Goal: Task Accomplishment & Management: Manage account settings

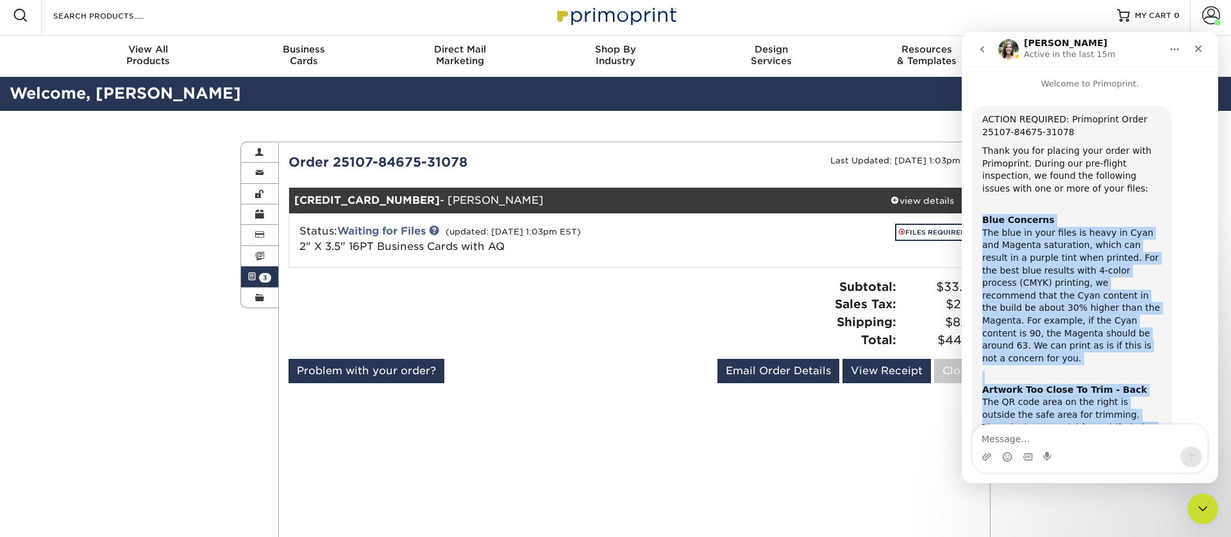
scroll to position [428, 0]
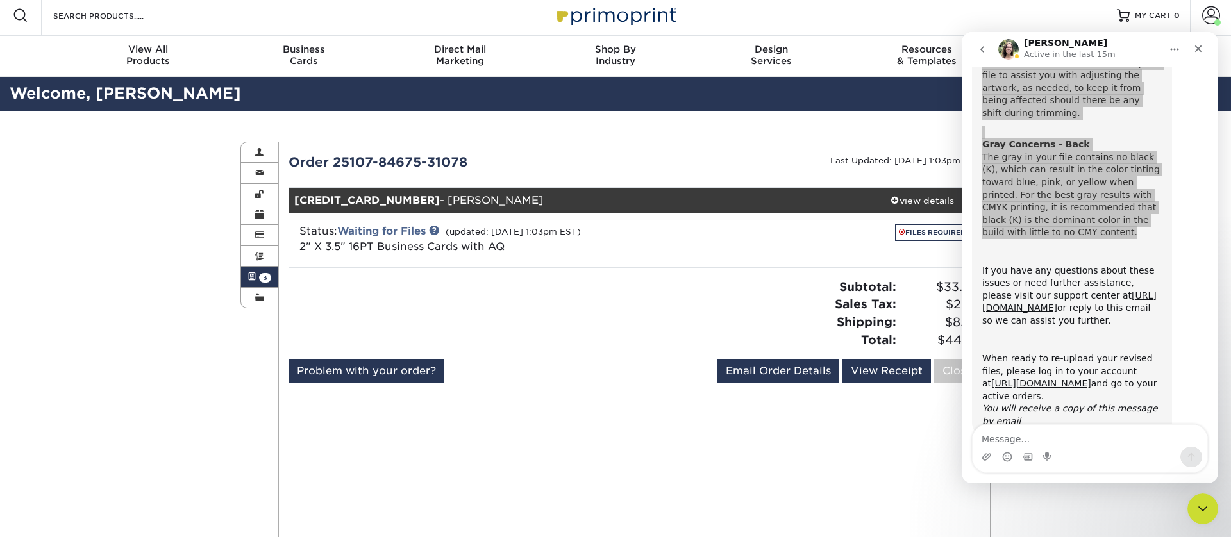
drag, startPoint x: 599, startPoint y: 349, endPoint x: 593, endPoint y: 349, distance: 6.4
click at [597, 349] on div at bounding box center [457, 318] width 356 height 81
drag, startPoint x: 1195, startPoint y: 499, endPoint x: 1207, endPoint y: 510, distance: 16.3
click at [1197, 501] on icon "Close Intercom Messenger" at bounding box center [1200, 506] width 15 height 15
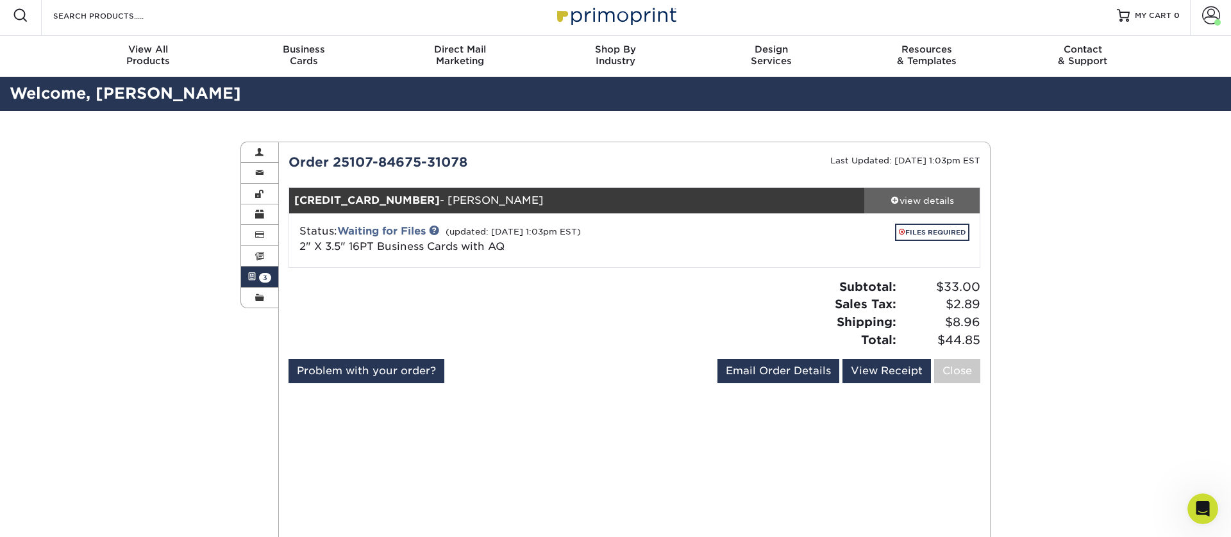
click at [894, 199] on span at bounding box center [894, 199] width 9 height 9
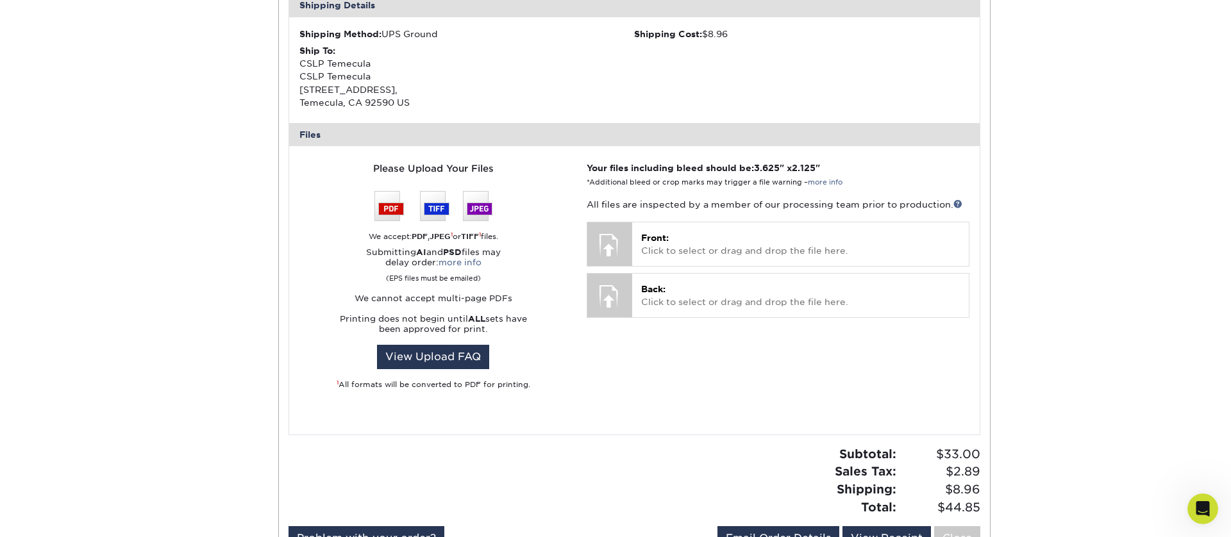
scroll to position [433, 0]
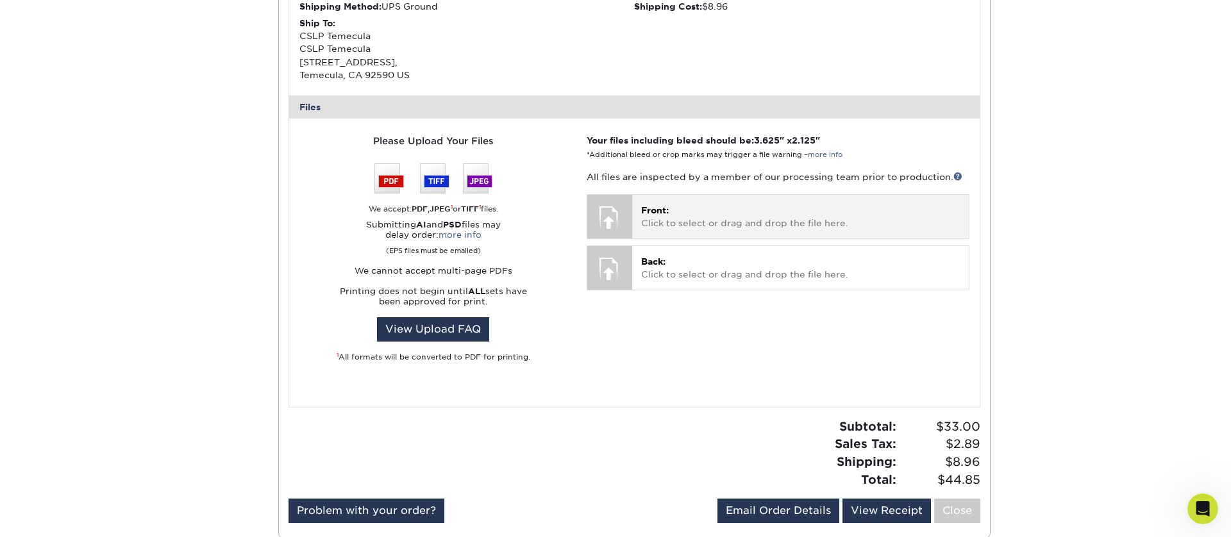
click at [670, 214] on p "Front: Click to select or drag and drop the file here." at bounding box center [800, 217] width 319 height 26
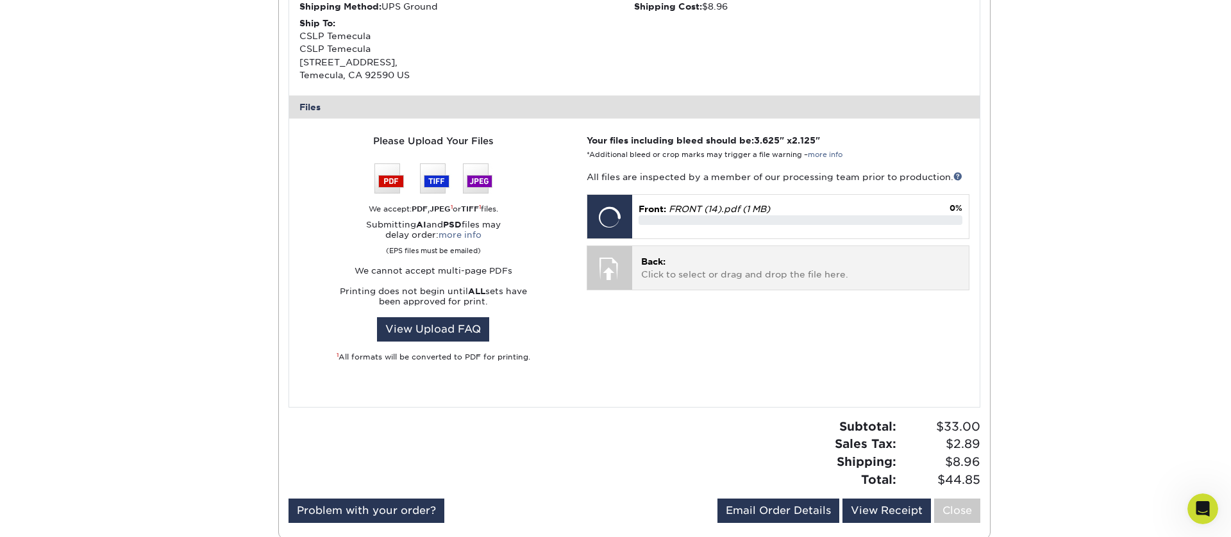
click at [663, 265] on span "Back:" at bounding box center [653, 261] width 24 height 10
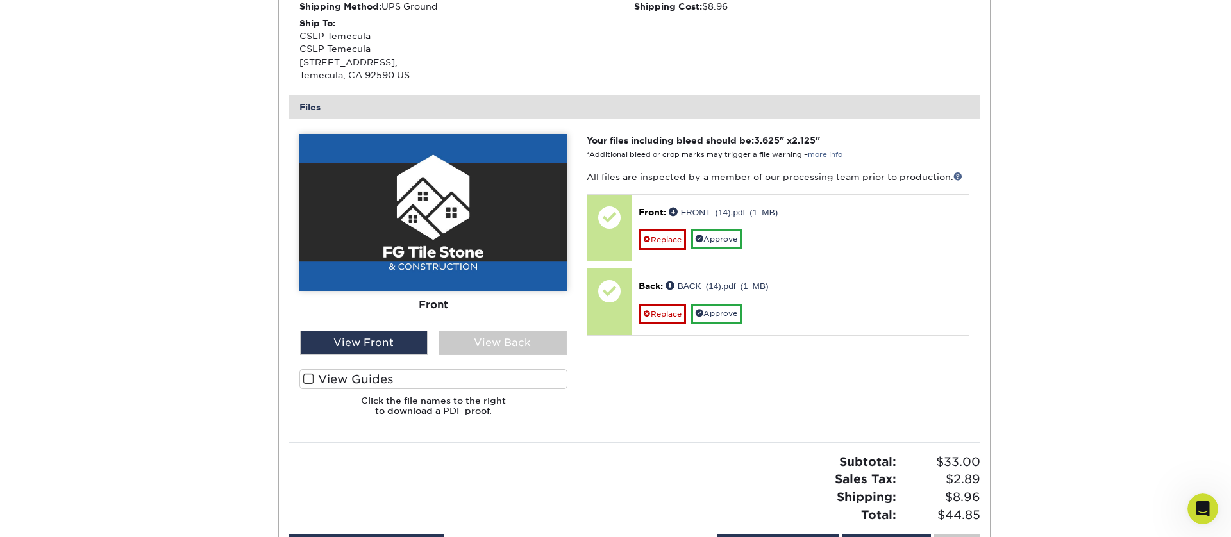
click at [311, 385] on span at bounding box center [308, 379] width 11 height 12
click at [0, 0] on input "View Guides" at bounding box center [0, 0] width 0 height 0
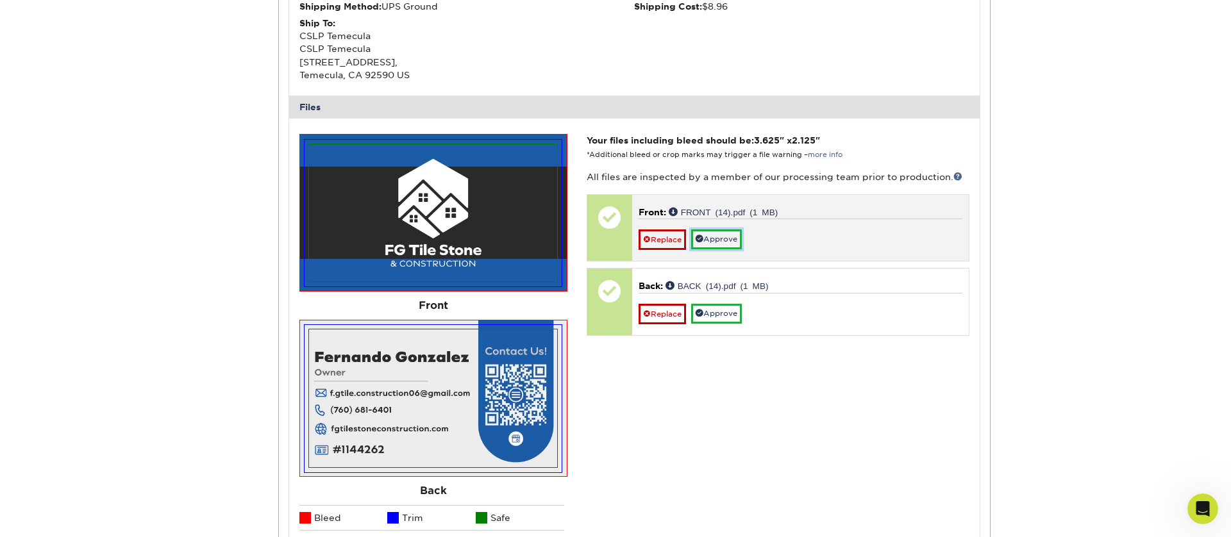
click at [732, 231] on link "Approve" at bounding box center [716, 239] width 51 height 20
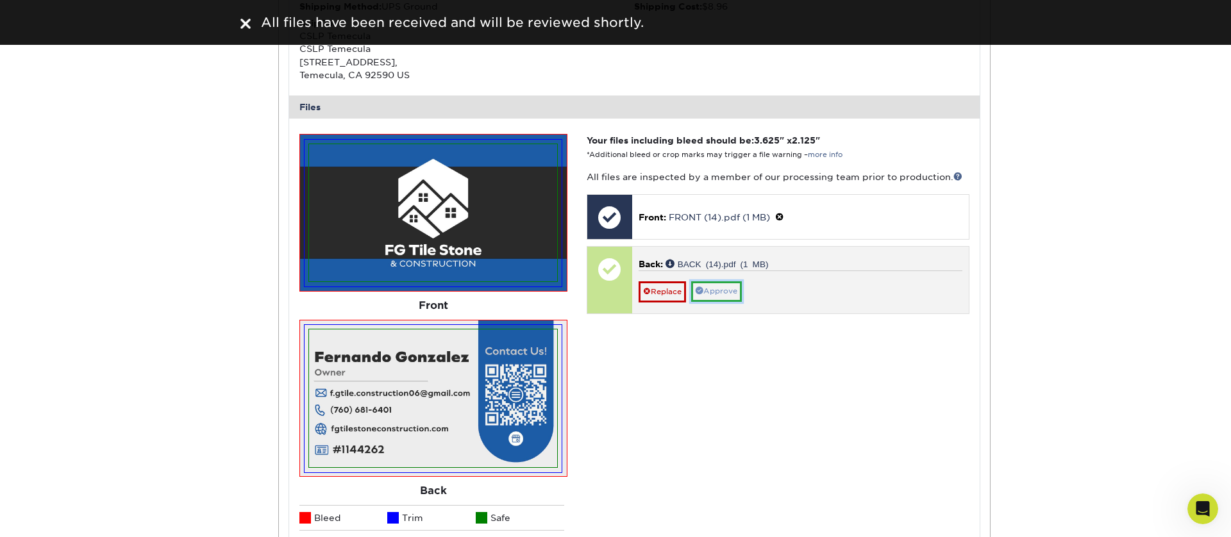
click at [717, 295] on link "Approve" at bounding box center [716, 291] width 51 height 20
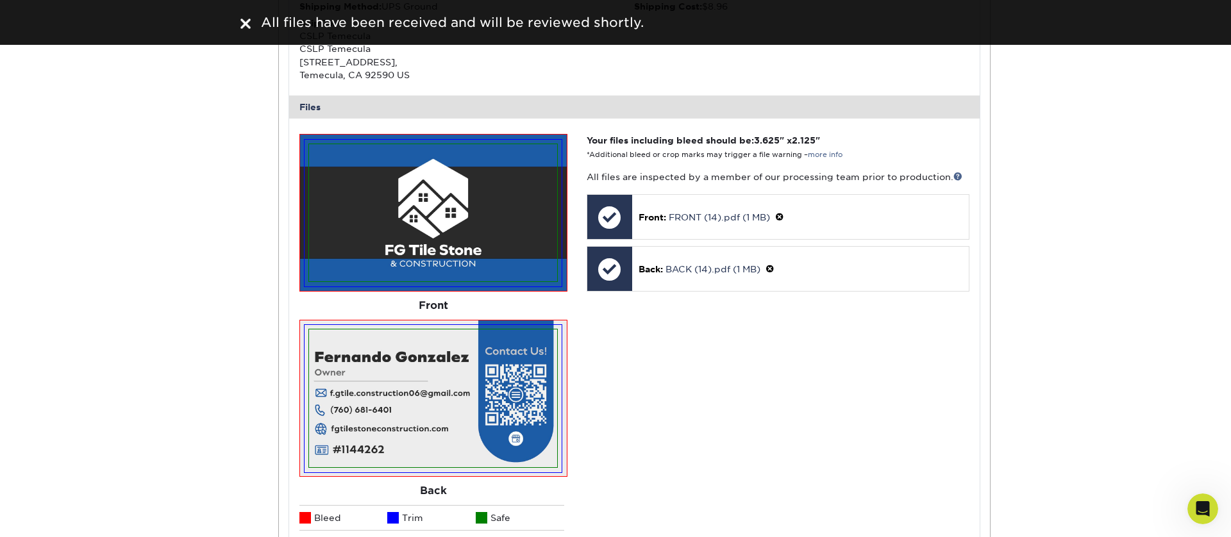
click at [243, 28] on img at bounding box center [245, 24] width 10 height 10
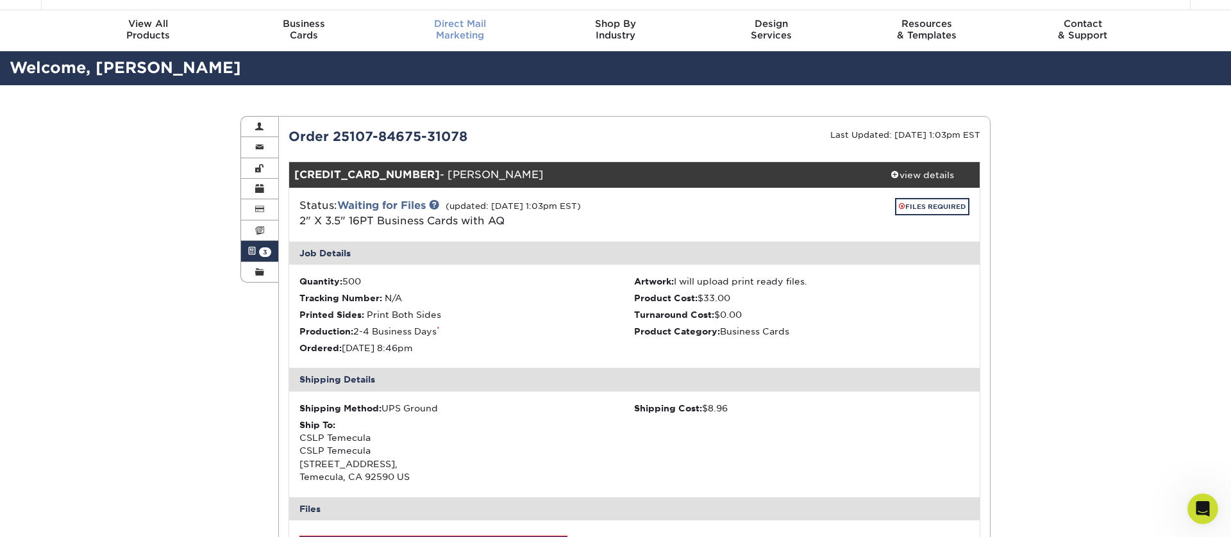
scroll to position [0, 0]
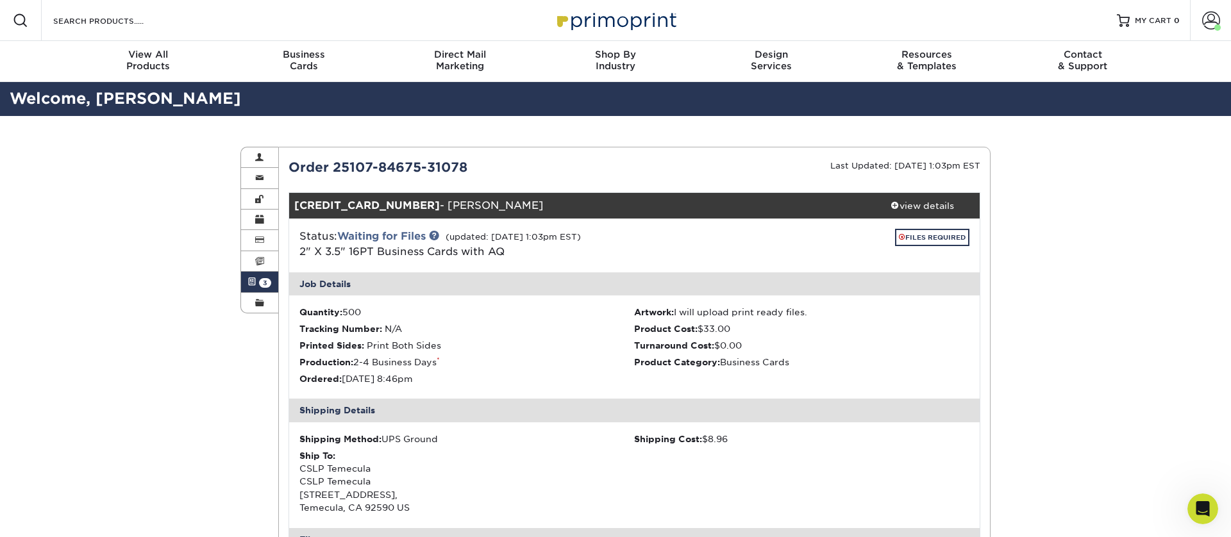
click at [618, 19] on img at bounding box center [615, 20] width 128 height 28
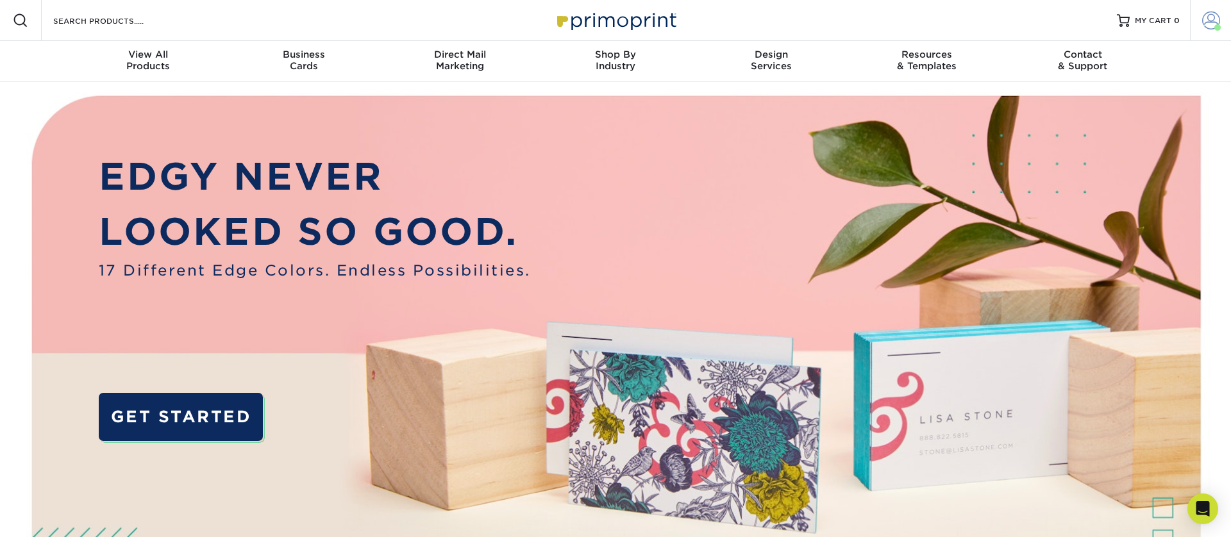
click at [1218, 24] on link "Account" at bounding box center [1210, 20] width 41 height 41
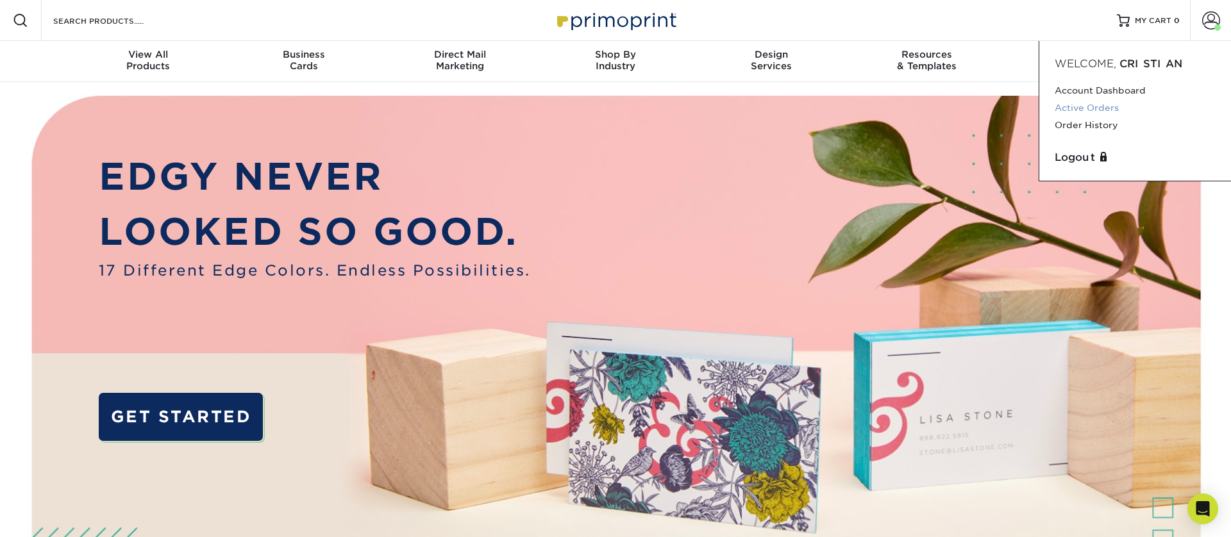
click at [1072, 112] on link "Active Orders" at bounding box center [1134, 107] width 161 height 17
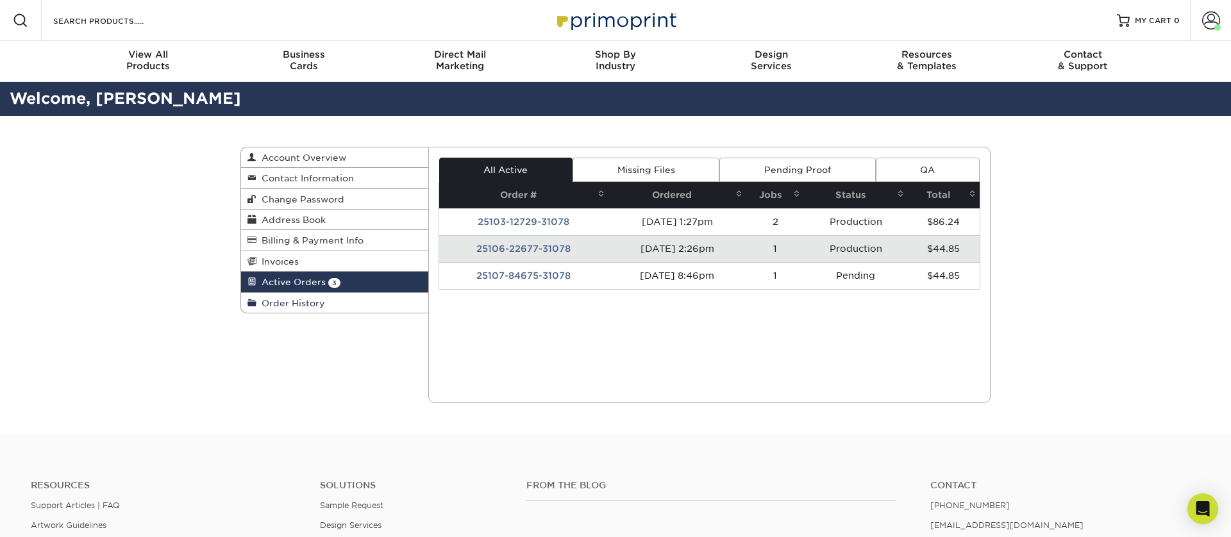
click at [311, 310] on link "Order History" at bounding box center [334, 303] width 187 height 20
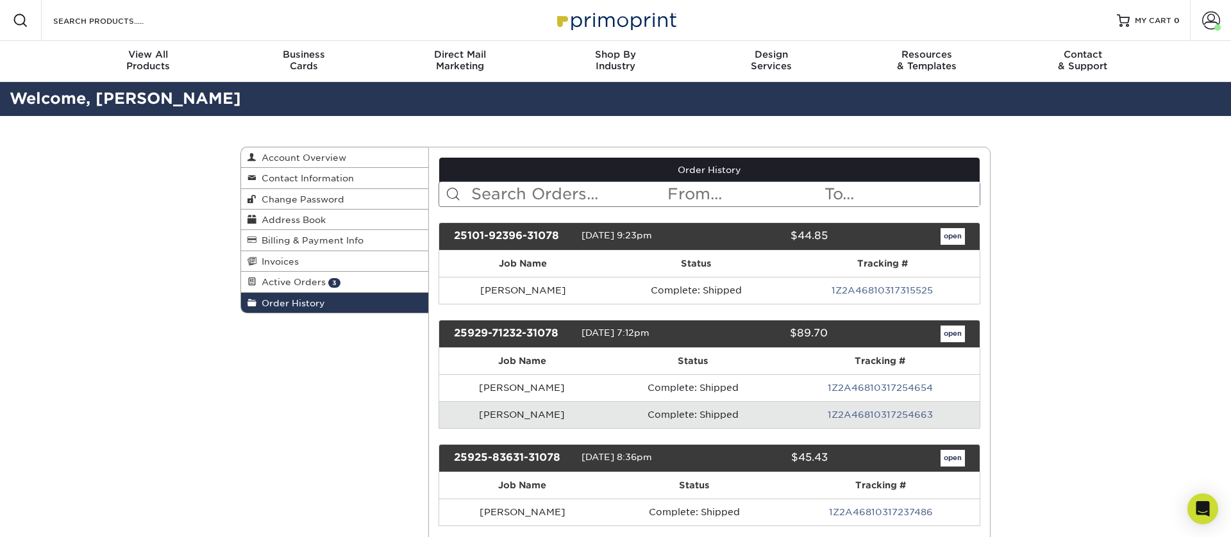
click at [617, 18] on img at bounding box center [615, 20] width 128 height 28
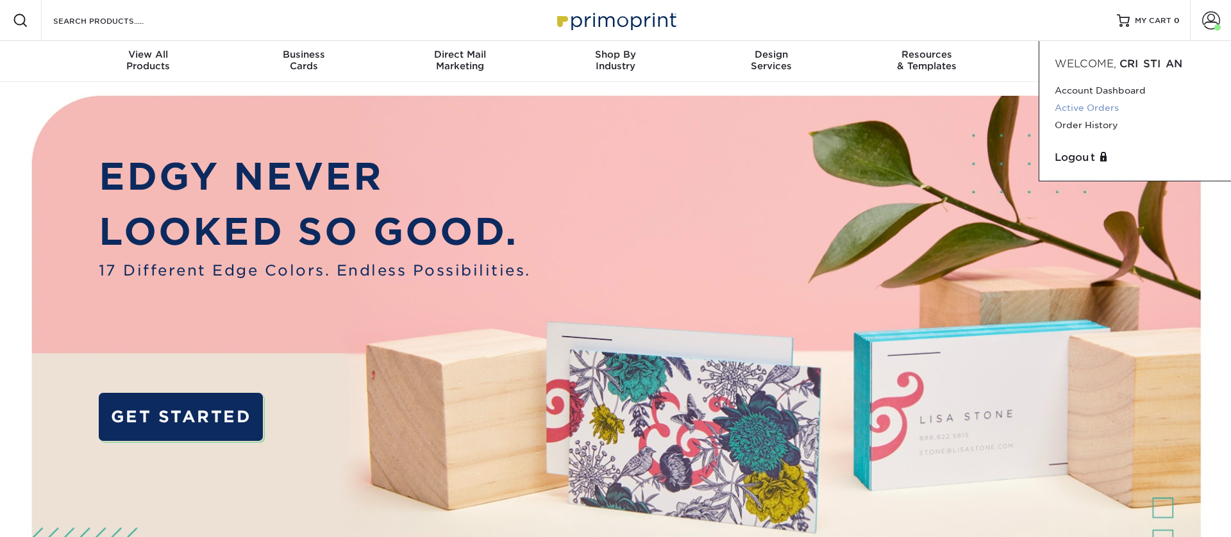
click at [1091, 109] on link "Active Orders" at bounding box center [1134, 107] width 161 height 17
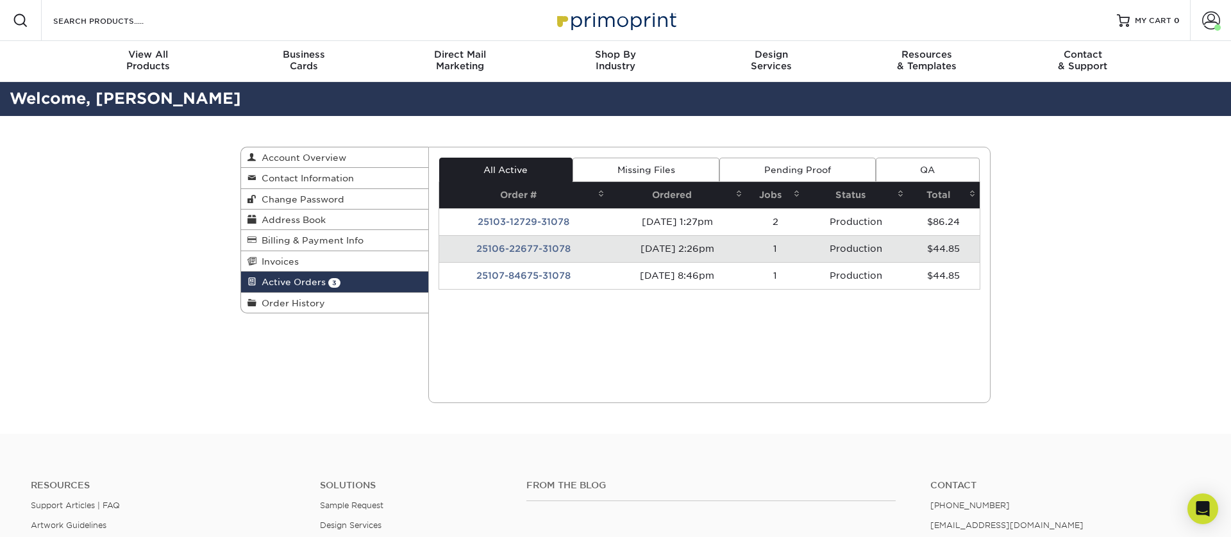
click at [667, 161] on link "Missing Files" at bounding box center [645, 170] width 147 height 24
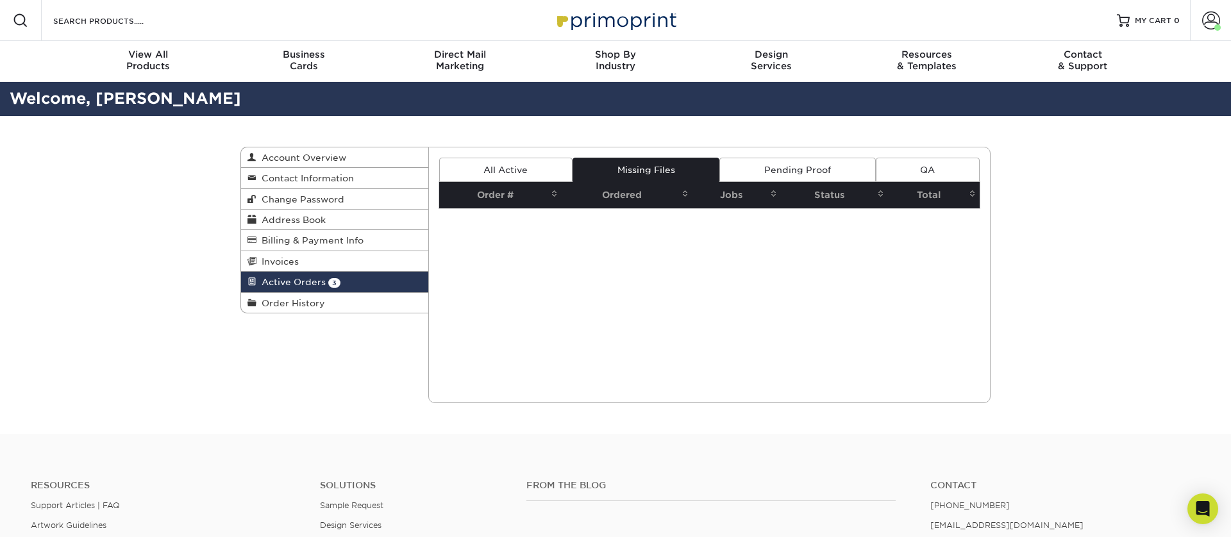
click at [544, 169] on link "All Active" at bounding box center [505, 170] width 133 height 24
